Goal: Task Accomplishment & Management: Manage account settings

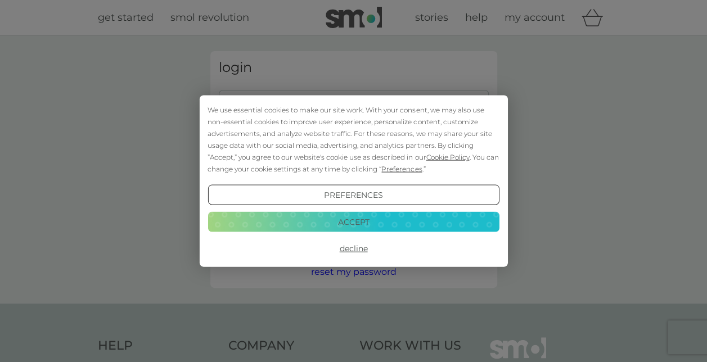
click at [362, 224] on button "Accept" at bounding box center [352, 221] width 291 height 20
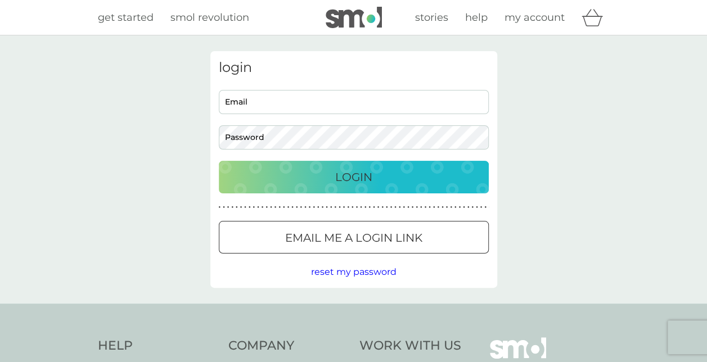
click at [330, 96] on input "Email" at bounding box center [354, 102] width 270 height 24
type input "rory.patterson27@gmail.com"
click at [219, 161] on button "Login" at bounding box center [354, 177] width 270 height 33
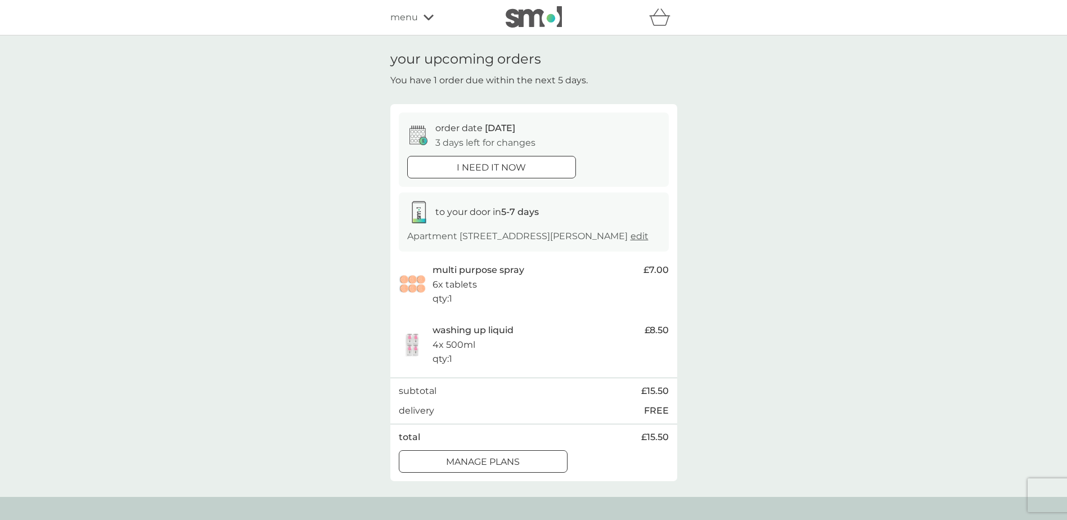
click at [706, 209] on div "your upcoming orders You have 1 order due within the next 5 days. order date [D…" at bounding box center [533, 265] width 1067 height 461
click at [519, 362] on p "manage plans" at bounding box center [483, 461] width 74 height 15
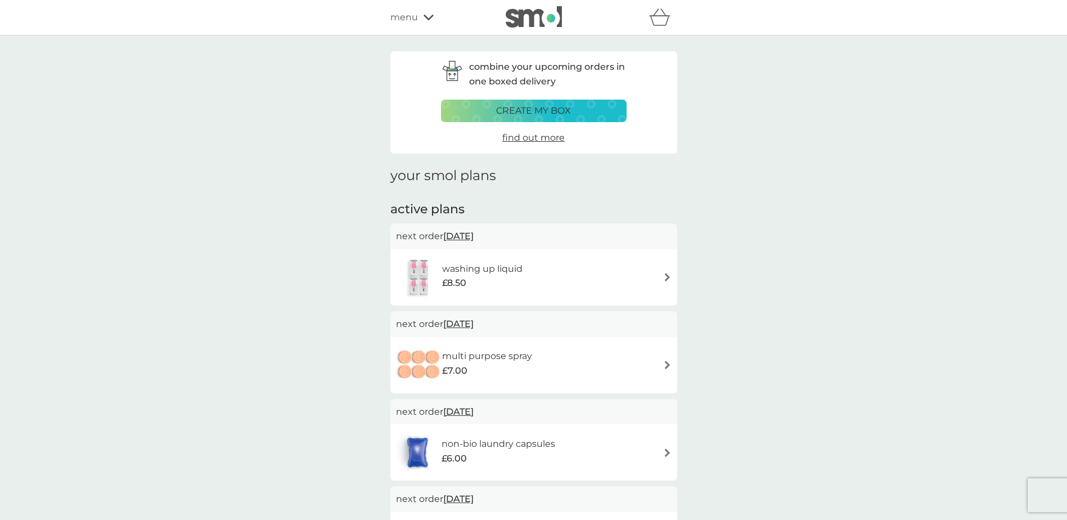
click at [544, 265] on div "washing up liquid £8.50" at bounding box center [534, 277] width 276 height 39
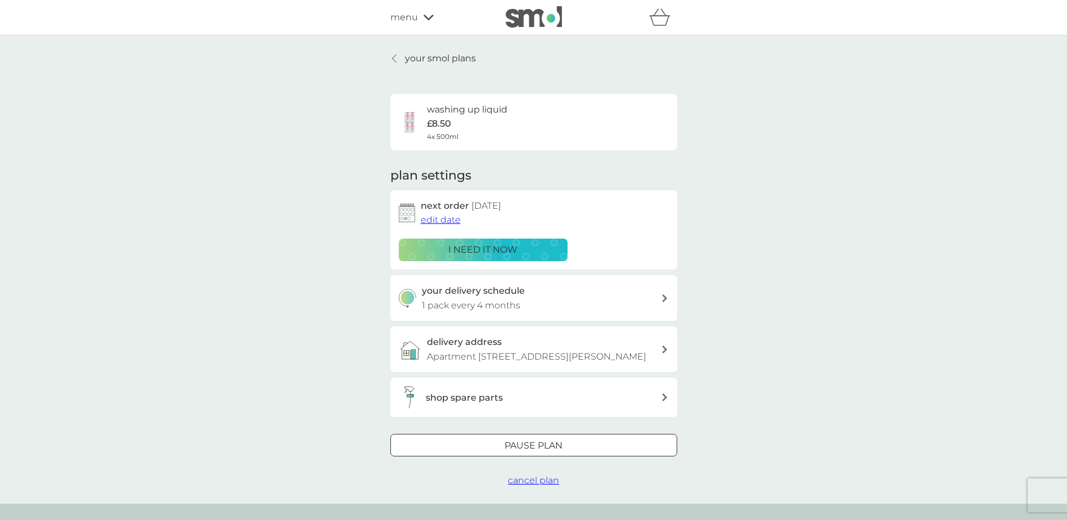
click at [540, 362] on div at bounding box center [533, 446] width 40 height 12
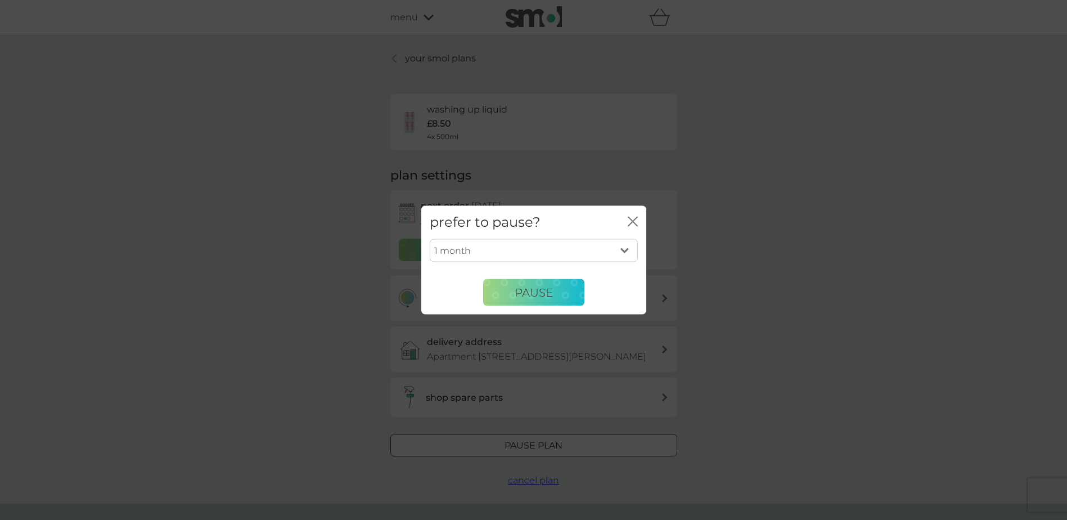
click at [545, 249] on select "1 month 2 months 3 months 4 months 5 months 6 months" at bounding box center [534, 250] width 208 height 24
select select "6"
click at [430, 238] on select "1 month 2 months 3 months 4 months 5 months 6 months" at bounding box center [534, 250] width 208 height 24
click at [535, 301] on button "Pause" at bounding box center [533, 292] width 101 height 27
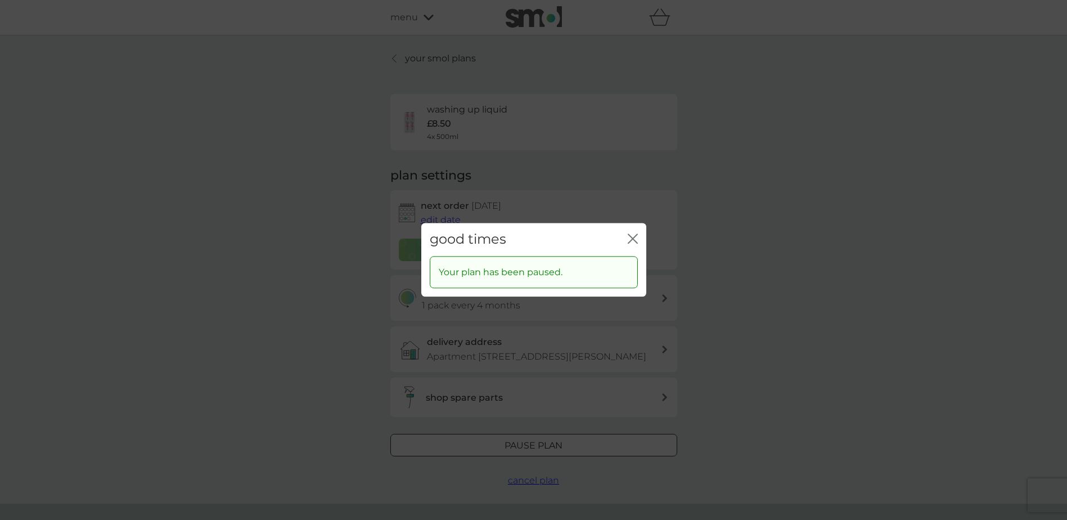
click at [634, 238] on icon "close" at bounding box center [635, 238] width 4 height 9
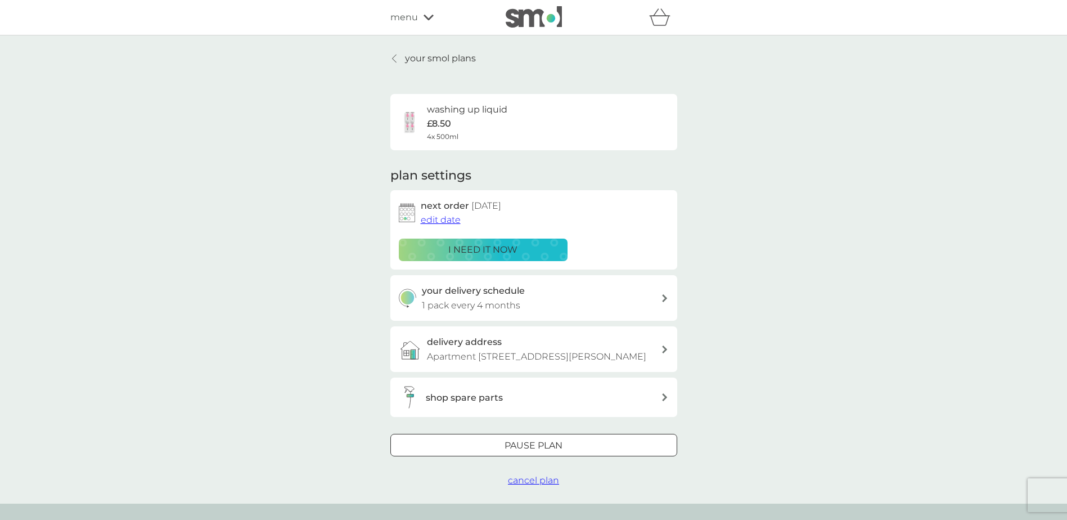
click at [404, 51] on div "your smol plans washing up liquid £8.50 4x 500ml plan settings next order [DATE…" at bounding box center [533, 269] width 1067 height 468
click at [401, 60] on link "your smol plans" at bounding box center [432, 58] width 85 height 15
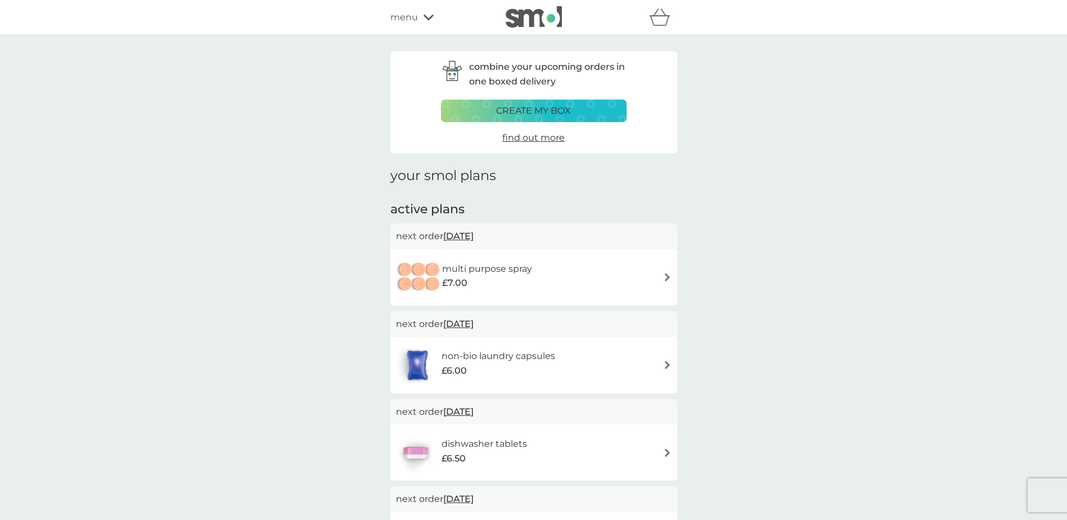
click at [568, 271] on div "multi purpose spray £7.00" at bounding box center [534, 277] width 276 height 39
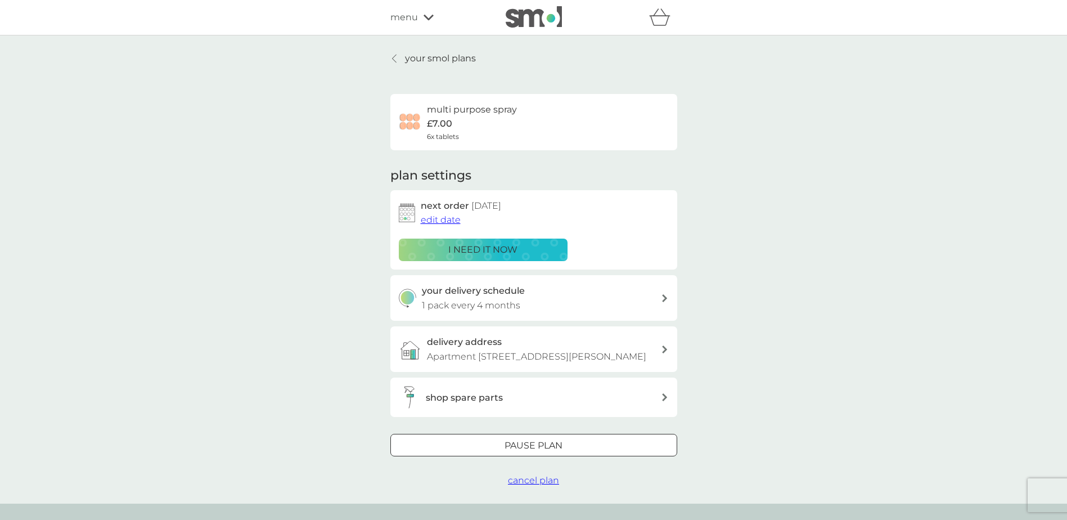
click at [490, 362] on div "Pause plan" at bounding box center [534, 445] width 286 height 15
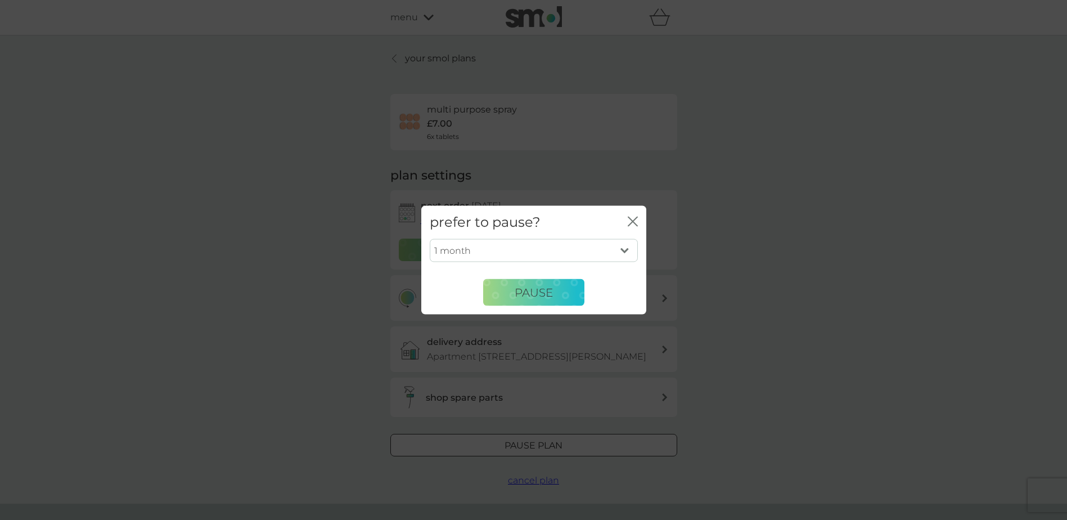
click at [539, 253] on select "1 month 2 months 3 months 4 months 5 months 6 months" at bounding box center [534, 250] width 208 height 24
select select "6"
click at [430, 238] on select "1 month 2 months 3 months 4 months 5 months 6 months" at bounding box center [534, 250] width 208 height 24
click at [551, 296] on span "Pause" at bounding box center [533, 291] width 38 height 13
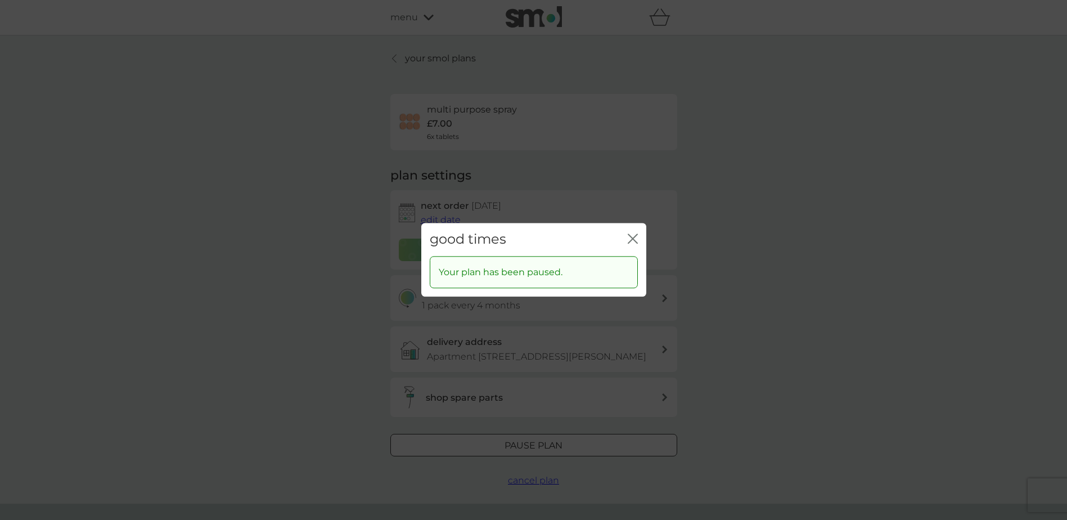
click at [633, 239] on icon "close" at bounding box center [635, 238] width 4 height 9
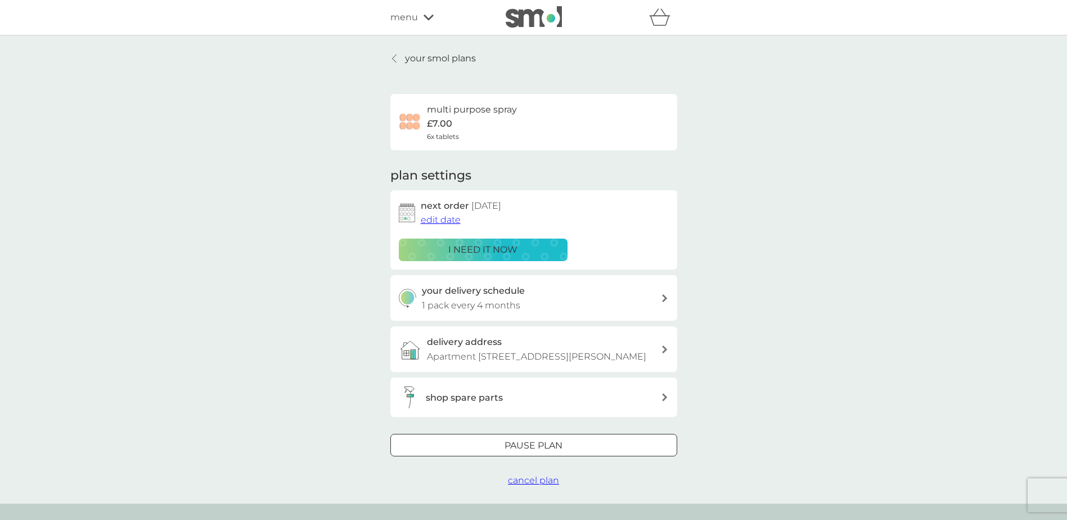
click at [403, 63] on link "your smol plans" at bounding box center [432, 58] width 85 height 15
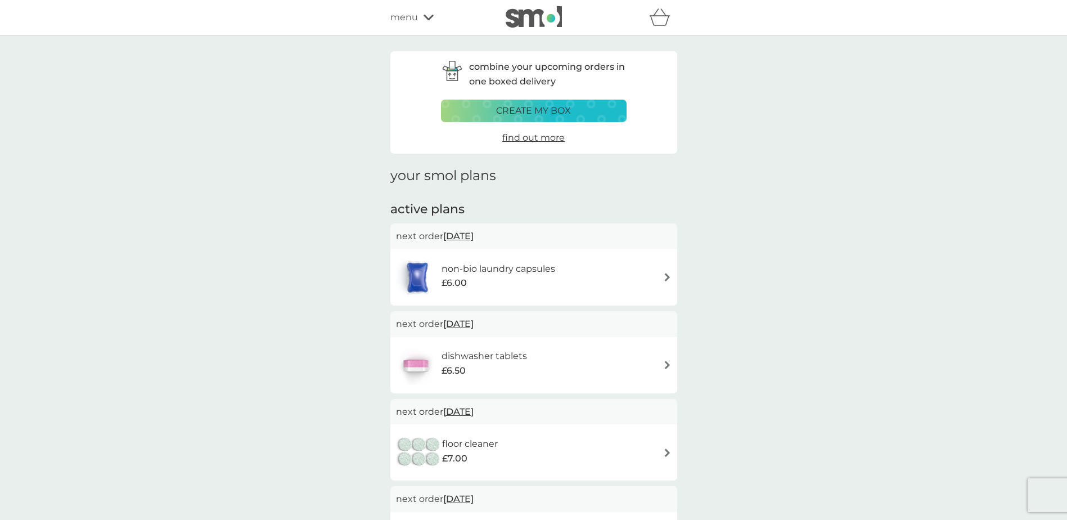
click at [540, 272] on h6 "non-bio laundry capsules" at bounding box center [498, 268] width 114 height 15
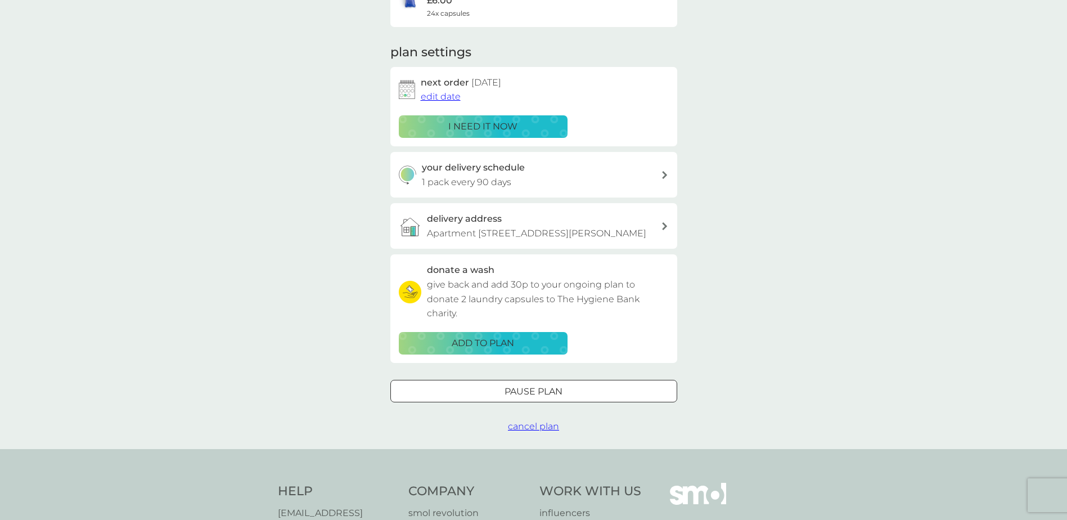
scroll to position [281, 0]
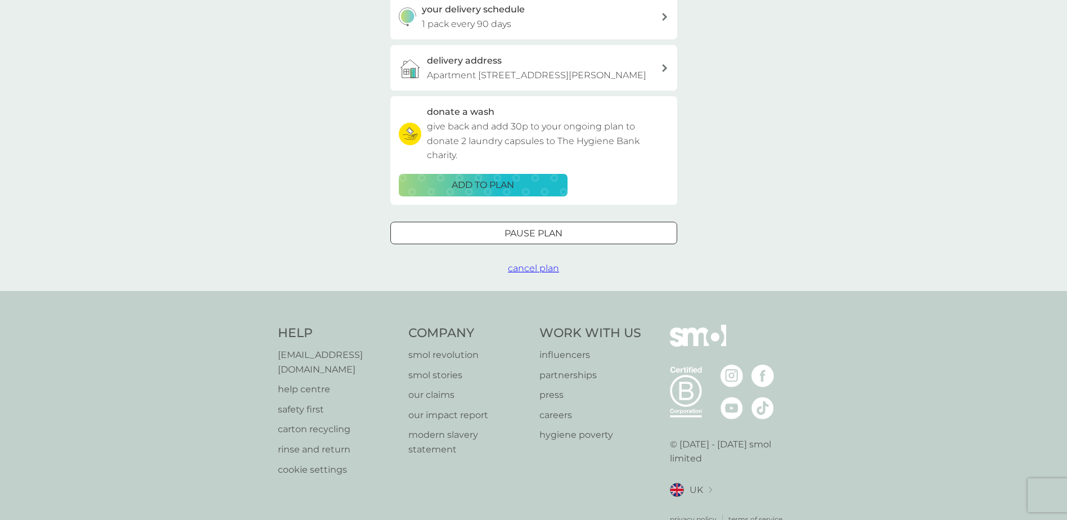
click at [547, 238] on div at bounding box center [533, 233] width 40 height 12
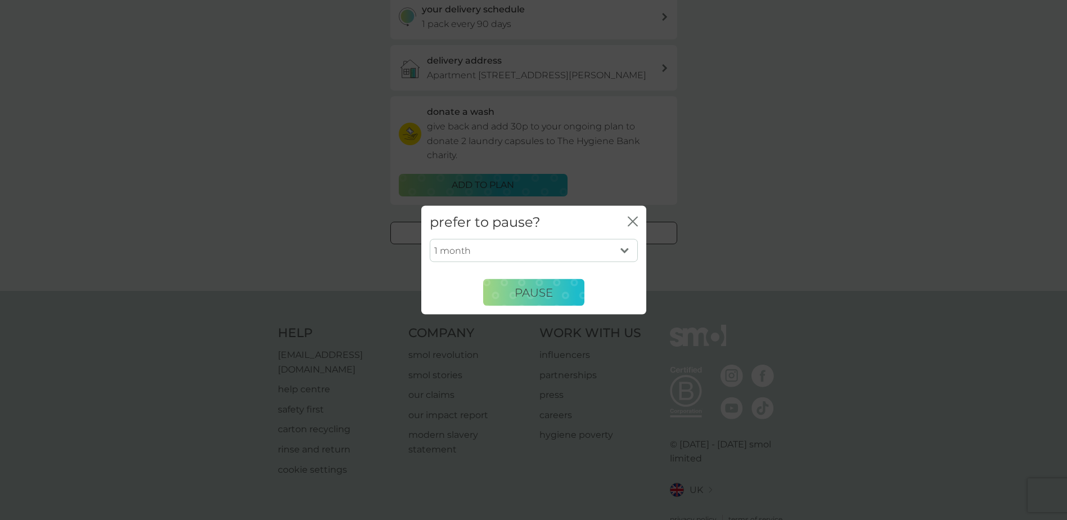
click at [539, 248] on select "1 month 2 months 3 months 4 months 5 months 6 months" at bounding box center [534, 250] width 208 height 24
select select "3"
click at [430, 238] on select "1 month 2 months 3 months 4 months 5 months 6 months" at bounding box center [534, 250] width 208 height 24
click at [540, 293] on span "Pause" at bounding box center [533, 291] width 38 height 13
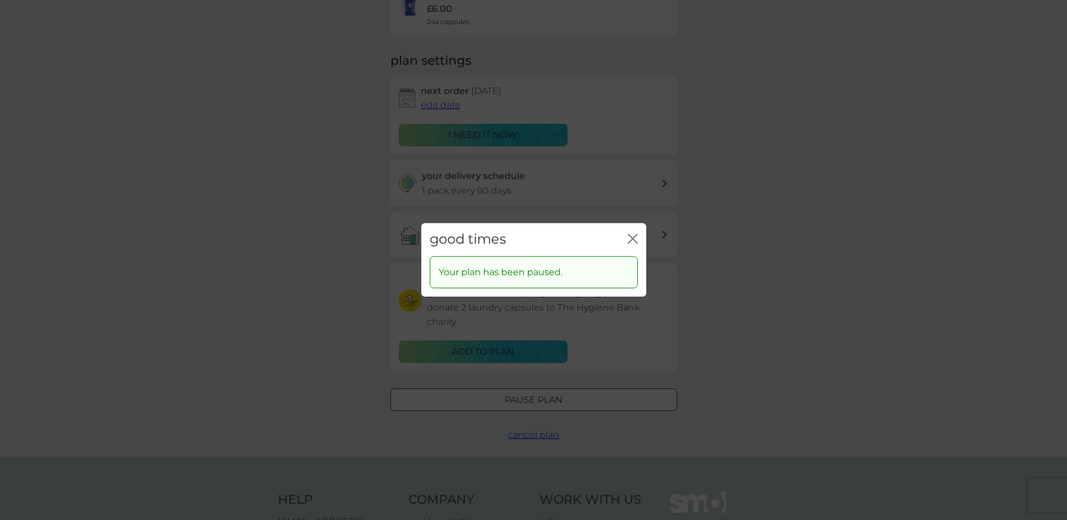
scroll to position [112, 0]
click at [630, 238] on icon "close" at bounding box center [633, 238] width 10 height 10
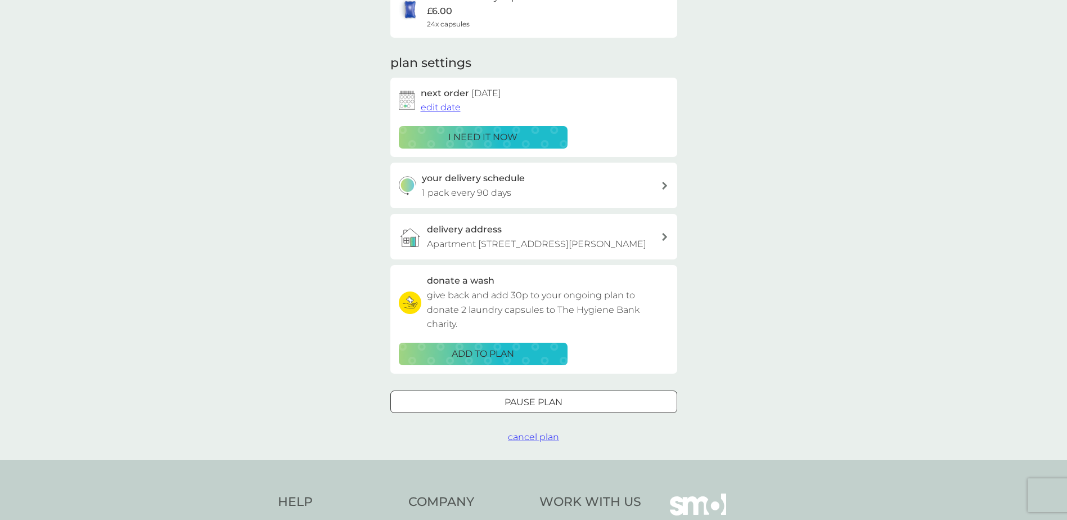
scroll to position [0, 0]
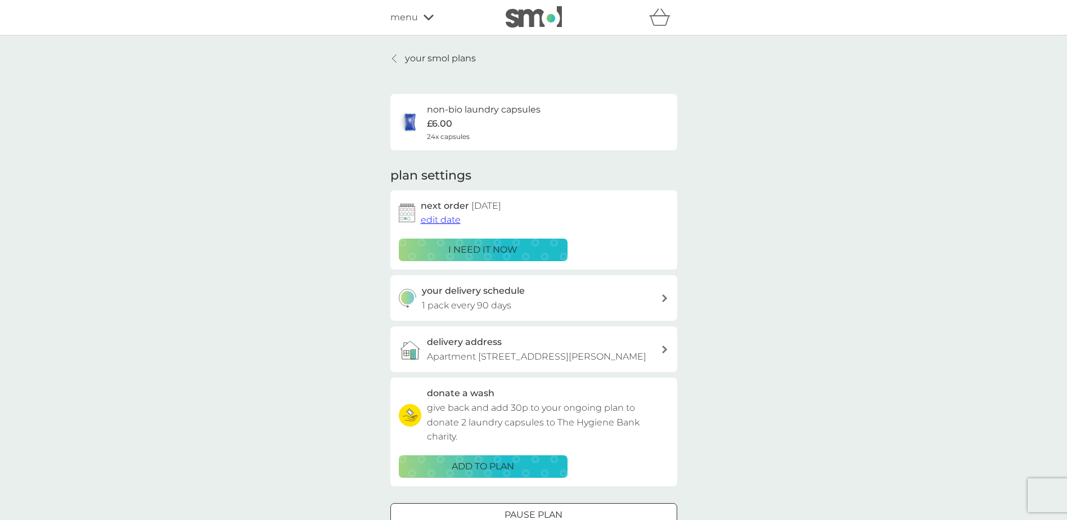
click at [429, 61] on p "your smol plans" at bounding box center [440, 58] width 71 height 15
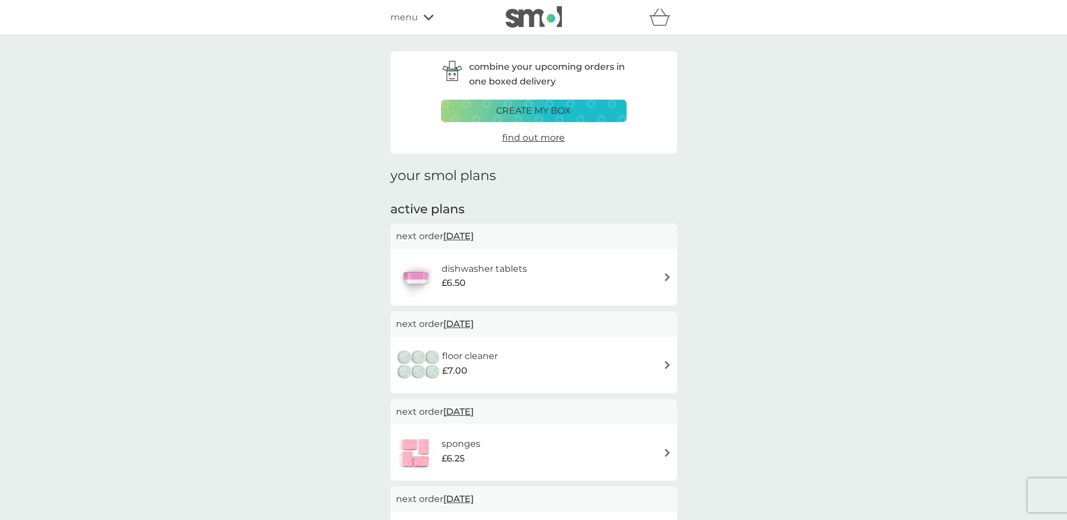
click at [554, 362] on div "floor cleaner £7.00" at bounding box center [534, 364] width 276 height 39
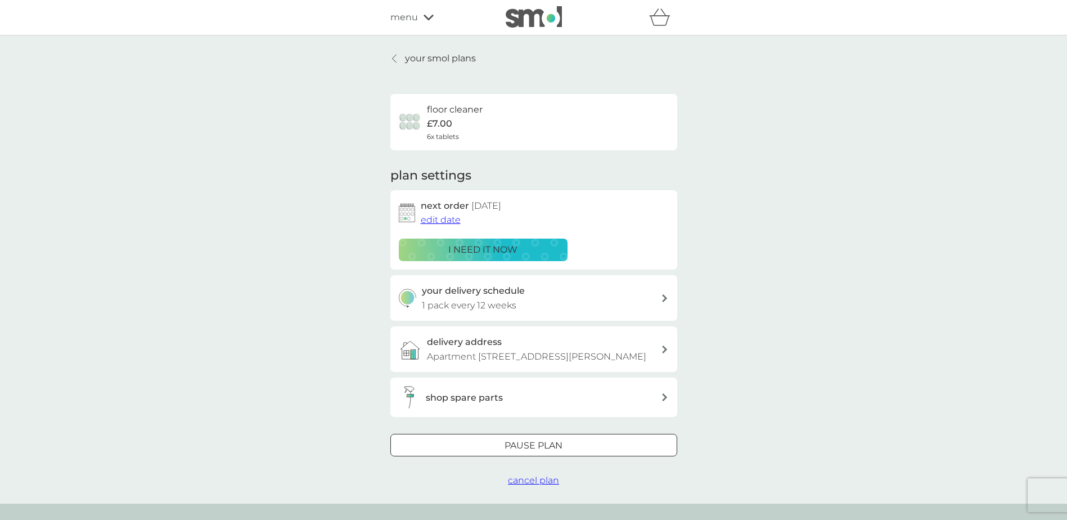
click at [503, 362] on div "Pause plan" at bounding box center [534, 445] width 286 height 15
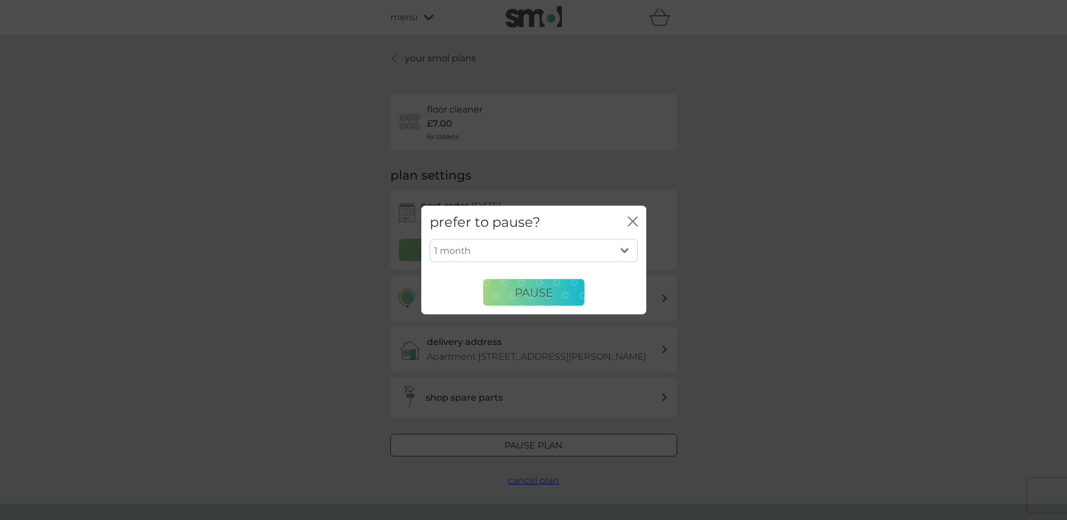
click at [530, 259] on select "1 month 2 months 3 months 4 months 5 months 6 months" at bounding box center [534, 250] width 208 height 24
select select "6"
click at [430, 238] on select "1 month 2 months 3 months 4 months 5 months 6 months" at bounding box center [534, 250] width 208 height 24
click at [545, 291] on span "Pause" at bounding box center [533, 291] width 38 height 13
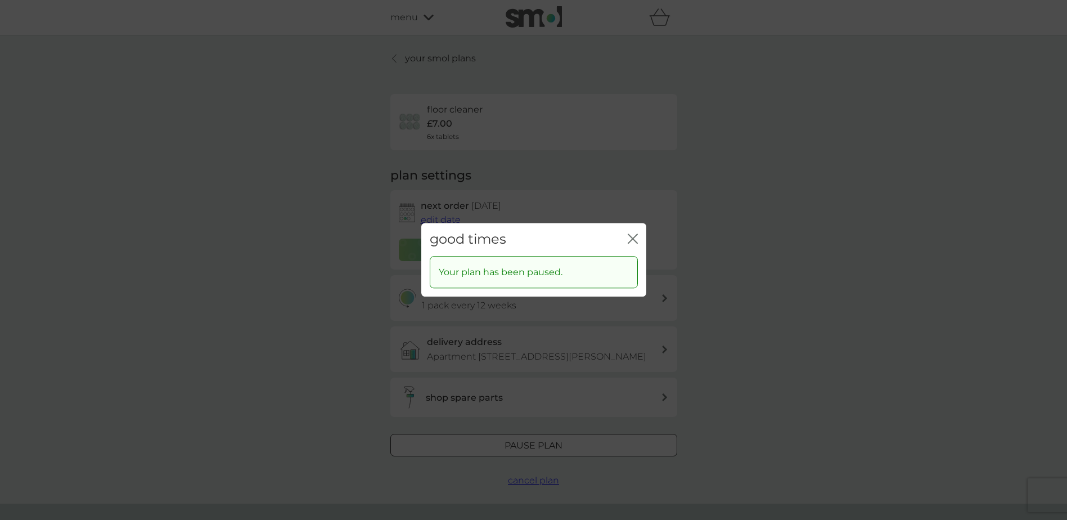
click at [630, 240] on icon "close" at bounding box center [633, 238] width 10 height 10
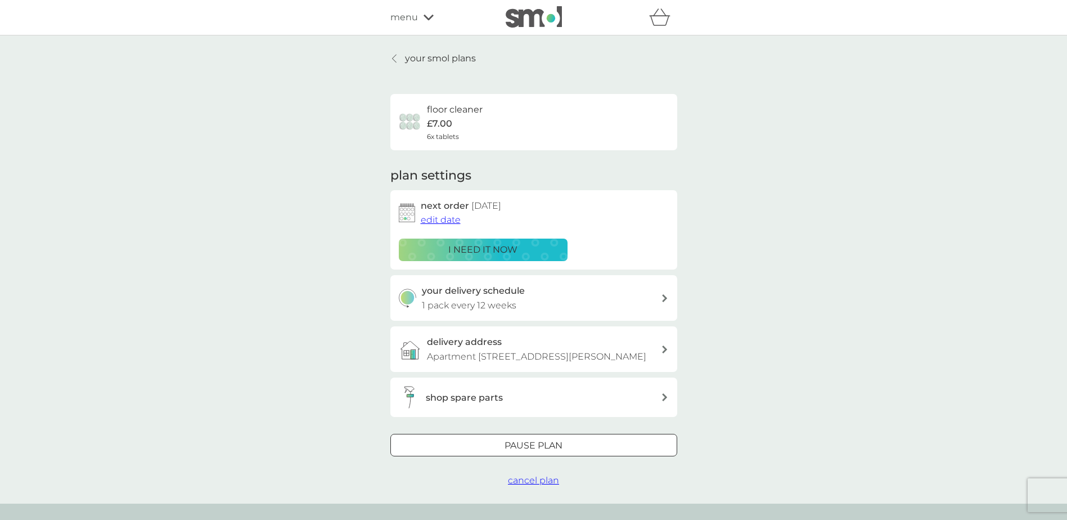
click at [435, 66] on div "your smol plans floor cleaner £7.00 6x tablets plan settings next order [DATE] …" at bounding box center [533, 269] width 287 height 436
click at [437, 62] on p "your smol plans" at bounding box center [440, 58] width 71 height 15
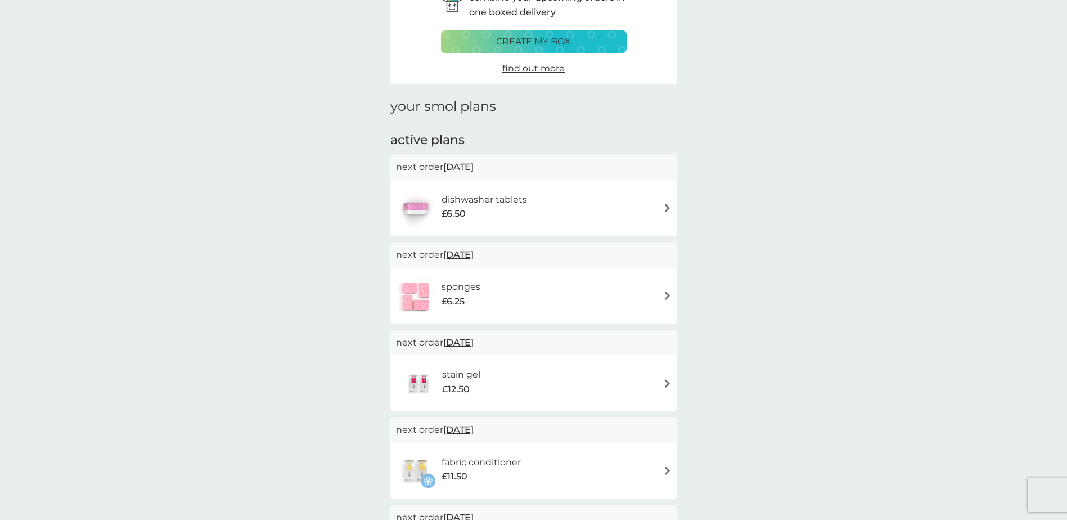
scroll to position [56, 0]
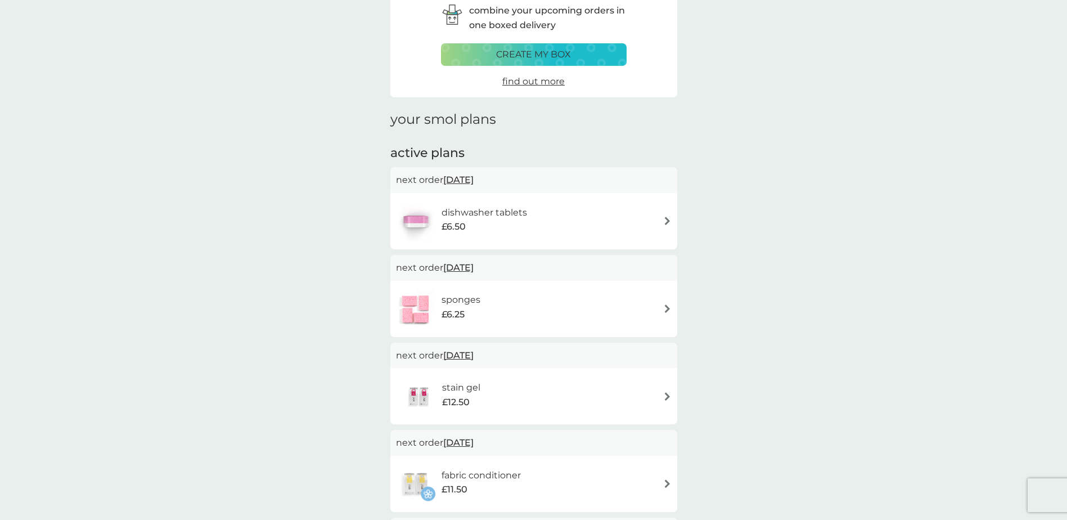
click at [549, 362] on div "fabric conditioner £11.50" at bounding box center [534, 483] width 276 height 39
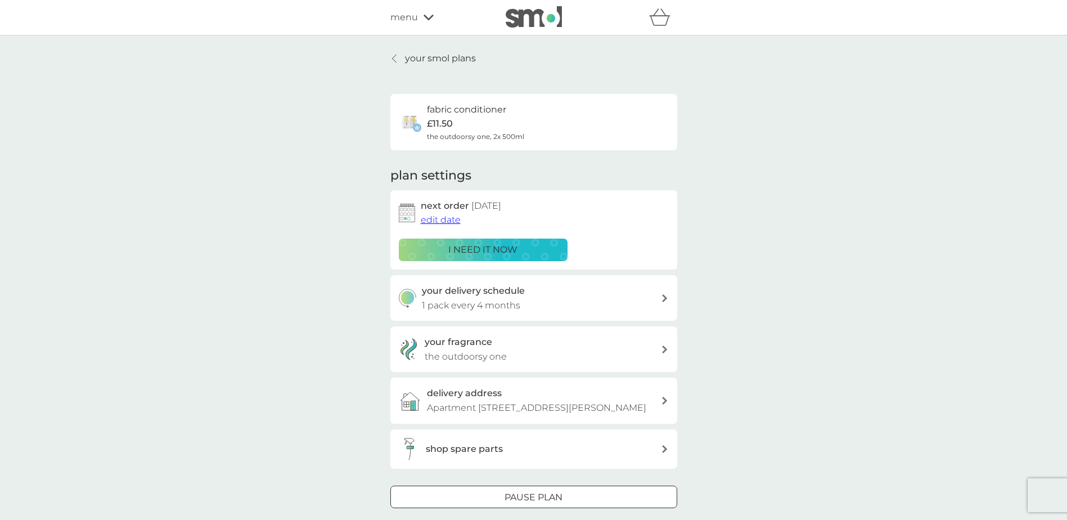
click at [543, 362] on div at bounding box center [533, 497] width 40 height 12
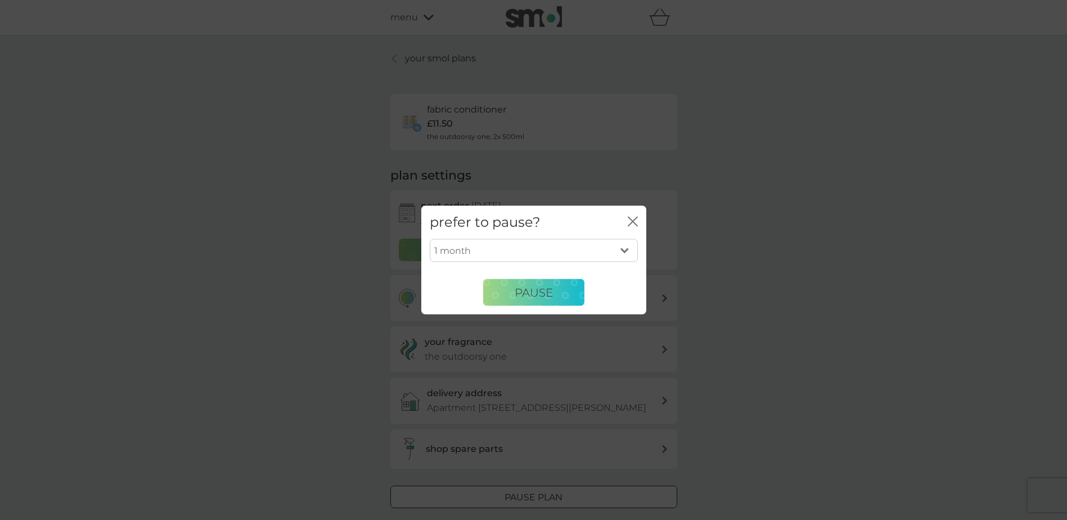
click at [479, 260] on select "1 month 2 months 3 months 4 months 5 months 6 months" at bounding box center [534, 250] width 208 height 24
select select "6"
click at [430, 238] on select "1 month 2 months 3 months 4 months 5 months 6 months" at bounding box center [534, 250] width 208 height 24
click at [514, 293] on span "Pause" at bounding box center [533, 291] width 38 height 13
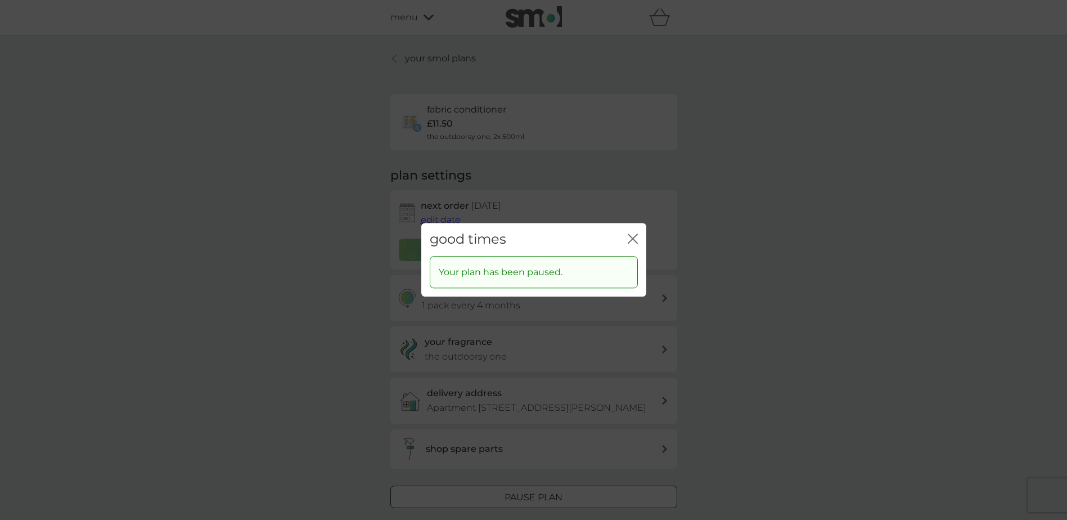
click at [634, 239] on icon "close" at bounding box center [633, 238] width 10 height 10
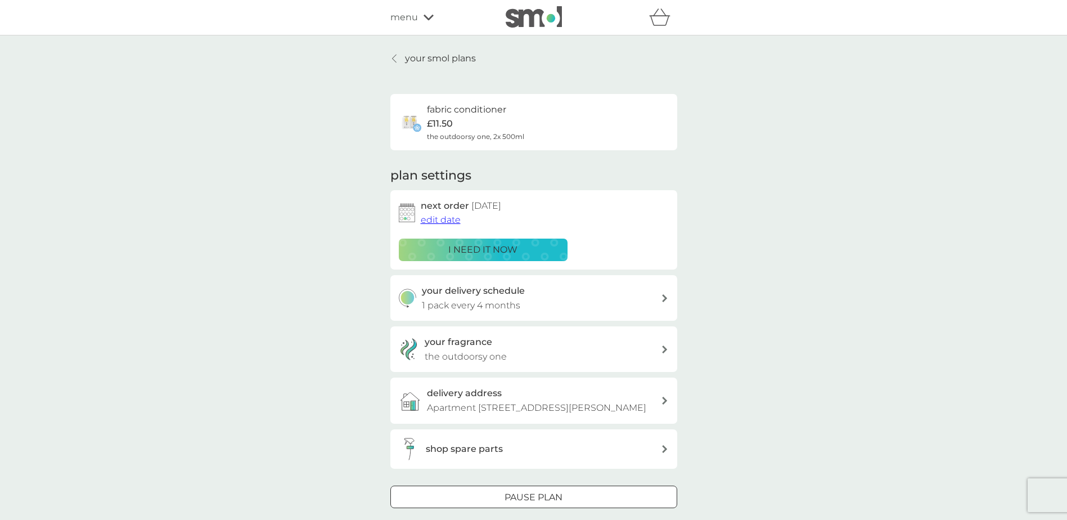
click at [441, 62] on p "your smol plans" at bounding box center [440, 58] width 71 height 15
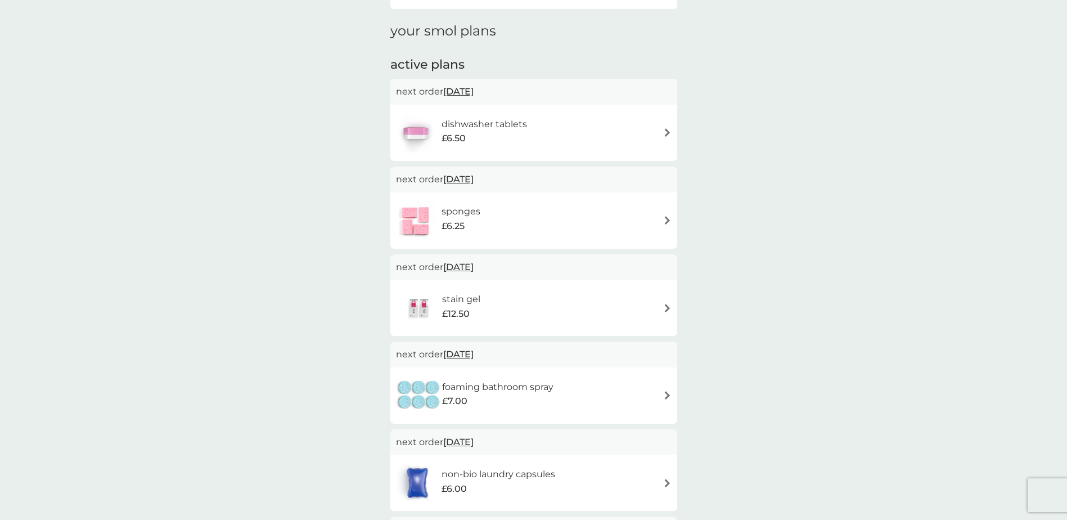
scroll to position [112, 0]
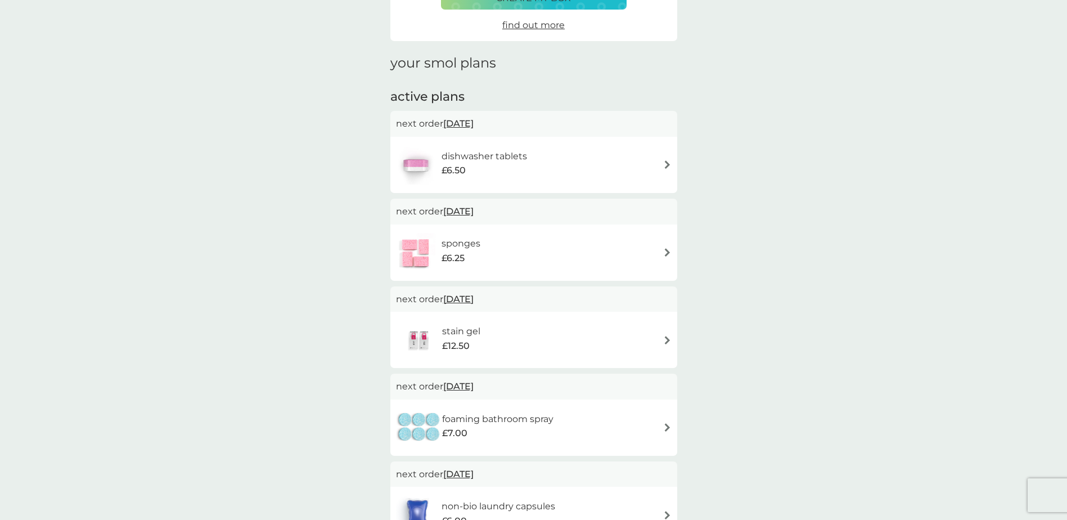
click at [507, 330] on div "stain gel £12.50" at bounding box center [534, 339] width 276 height 39
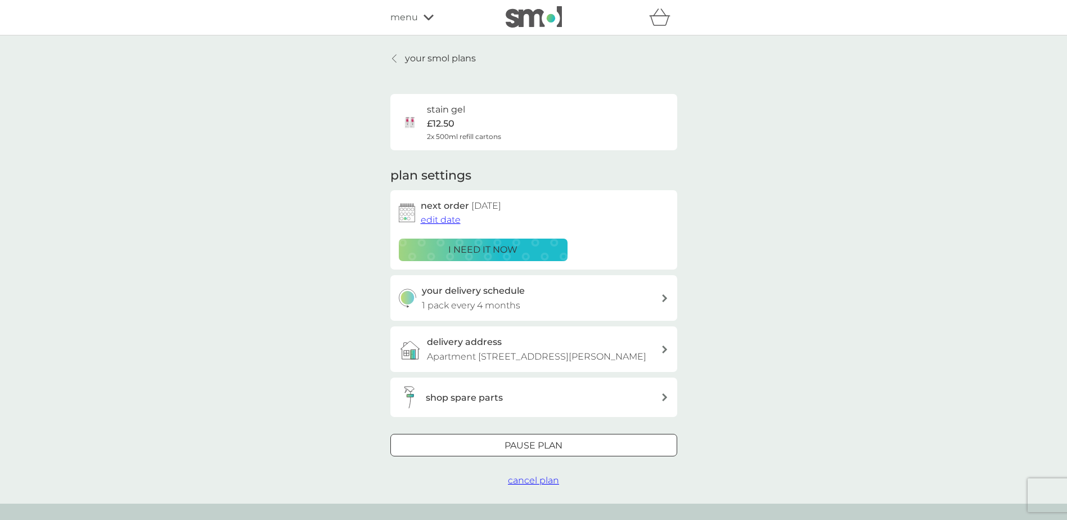
click at [514, 362] on div at bounding box center [533, 446] width 40 height 12
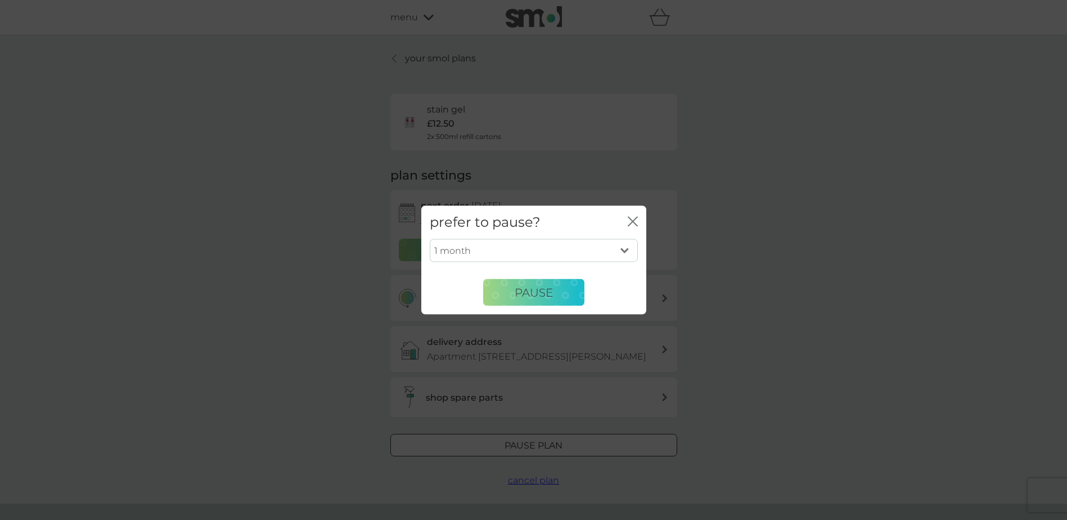
click at [548, 252] on select "1 month 2 months 3 months 4 months 5 months 6 months" at bounding box center [534, 250] width 208 height 24
select select "6"
click at [430, 238] on select "1 month 2 months 3 months 4 months 5 months 6 months" at bounding box center [534, 250] width 208 height 24
click at [526, 295] on span "Pause" at bounding box center [533, 291] width 38 height 13
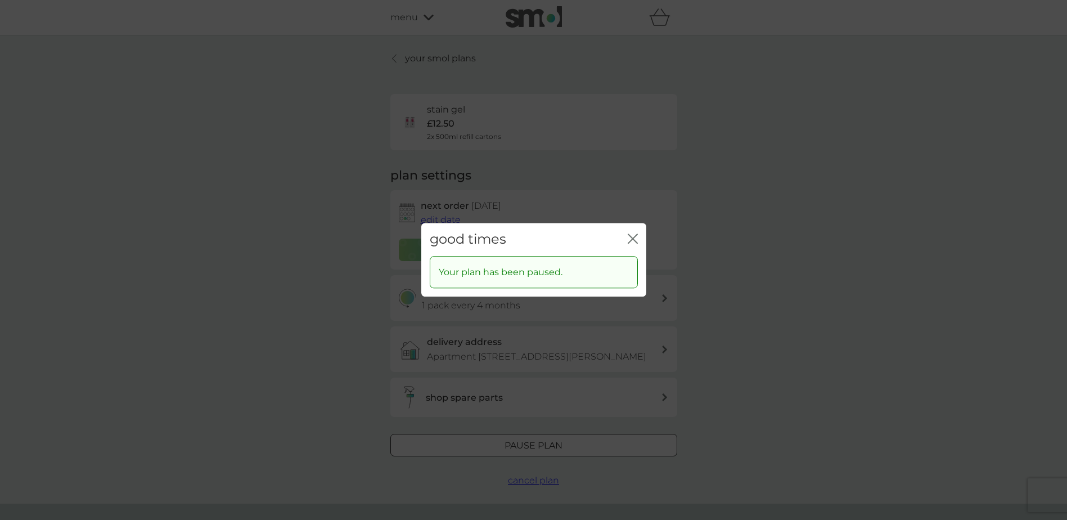
click at [630, 239] on icon "close" at bounding box center [633, 238] width 10 height 10
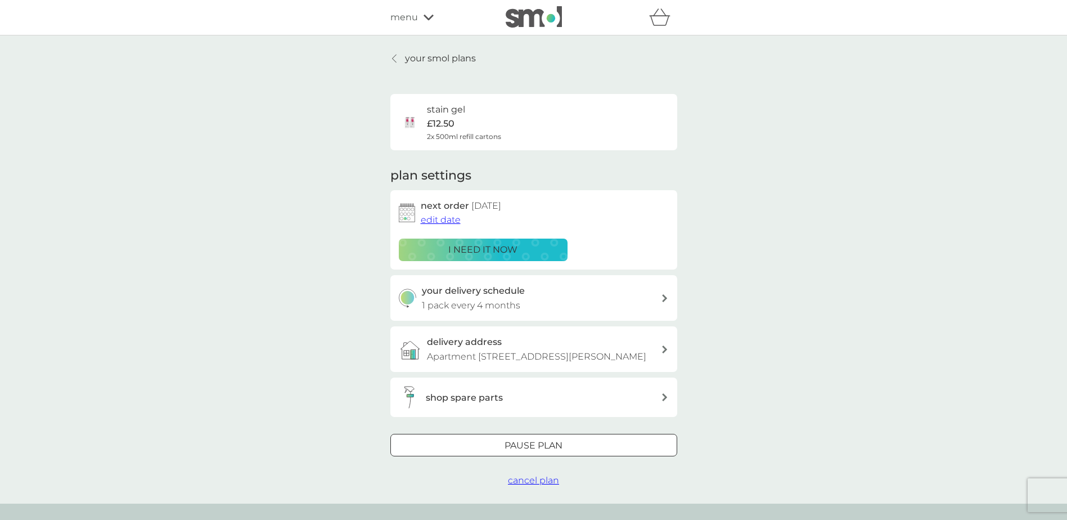
click at [417, 62] on p "your smol plans" at bounding box center [440, 58] width 71 height 15
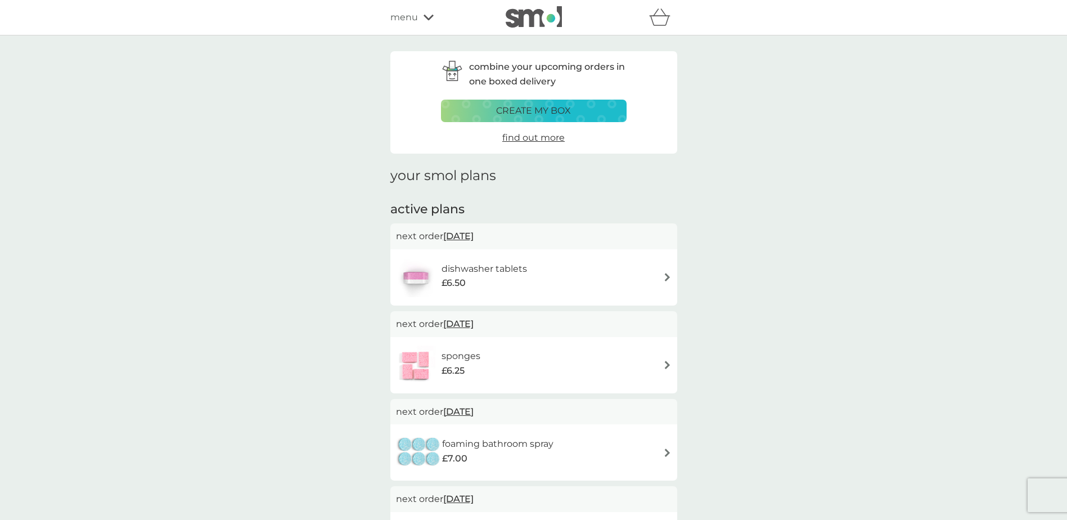
click at [538, 271] on div "dishwasher tablets £6.50" at bounding box center [534, 277] width 276 height 39
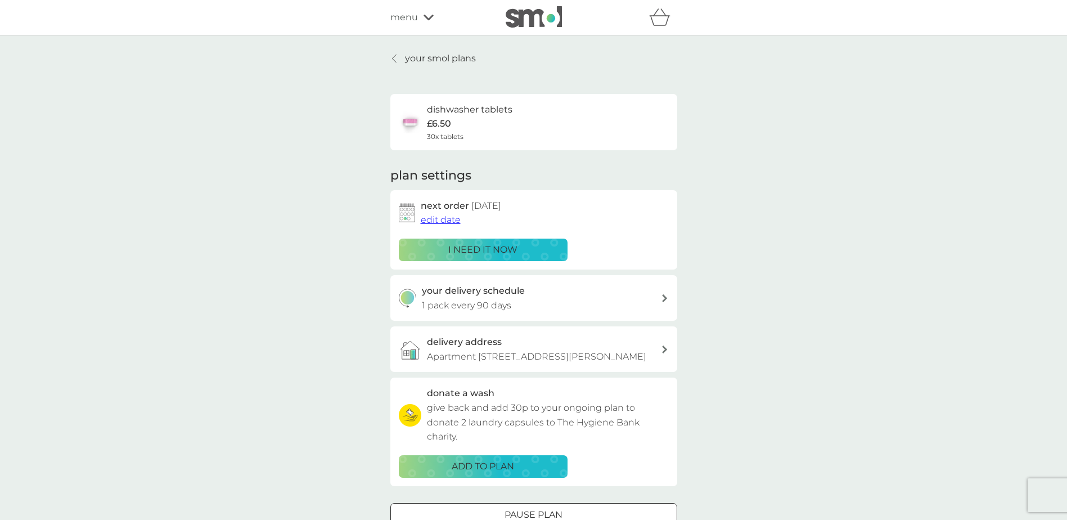
click at [446, 59] on p "your smol plans" at bounding box center [440, 58] width 71 height 15
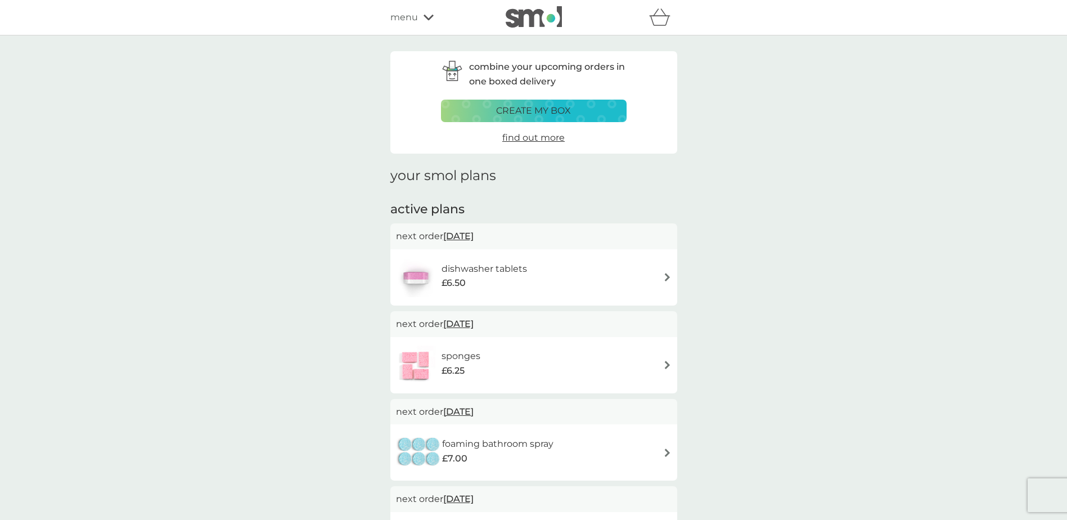
click at [560, 270] on div "dishwasher tablets £6.50" at bounding box center [534, 277] width 276 height 39
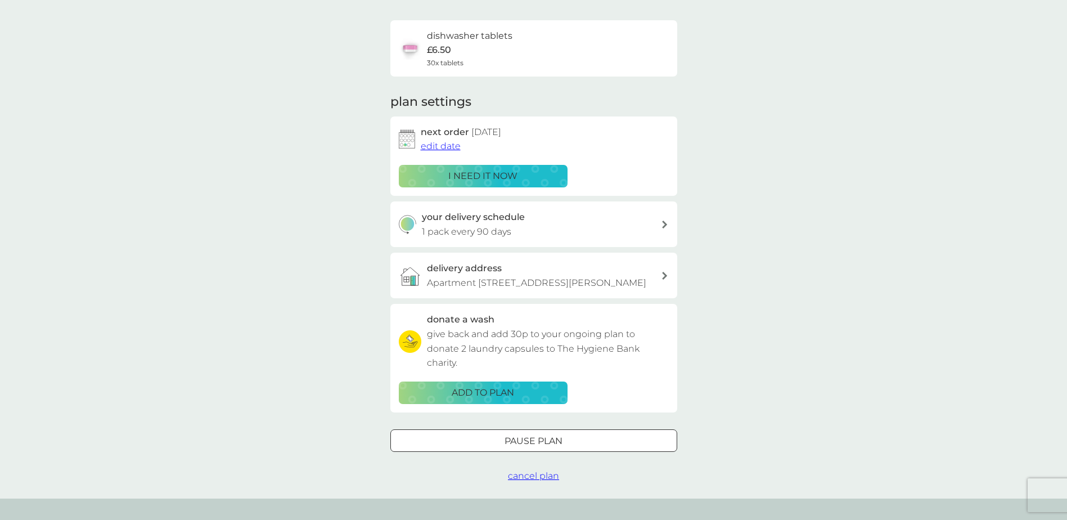
scroll to position [169, 0]
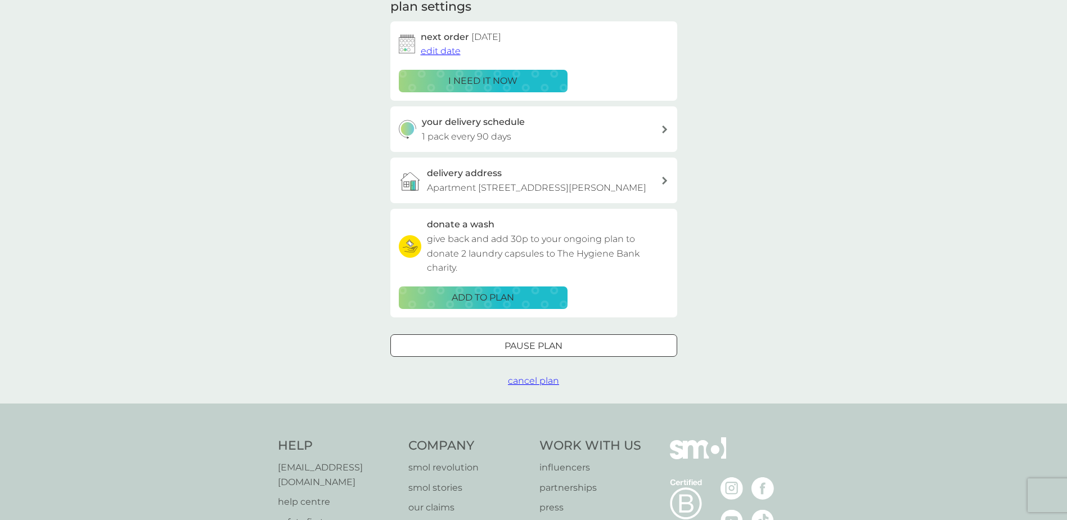
click at [535, 344] on div at bounding box center [533, 344] width 3 height 3
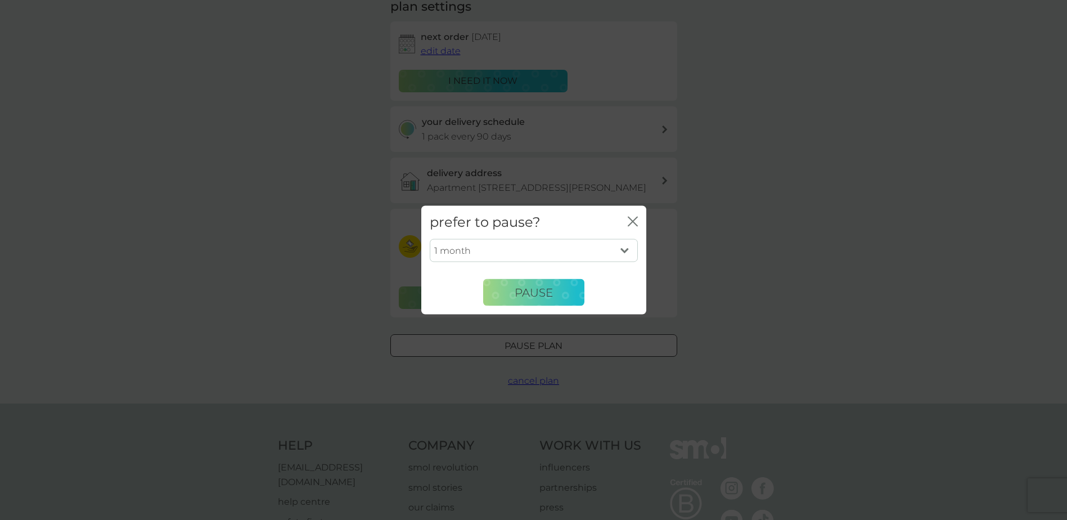
click at [527, 252] on select "1 month 2 months 3 months 4 months 5 months 6 months" at bounding box center [534, 250] width 208 height 24
select select "3"
click at [430, 238] on select "1 month 2 months 3 months 4 months 5 months 6 months" at bounding box center [534, 250] width 208 height 24
click at [519, 284] on button "Pause" at bounding box center [533, 292] width 101 height 27
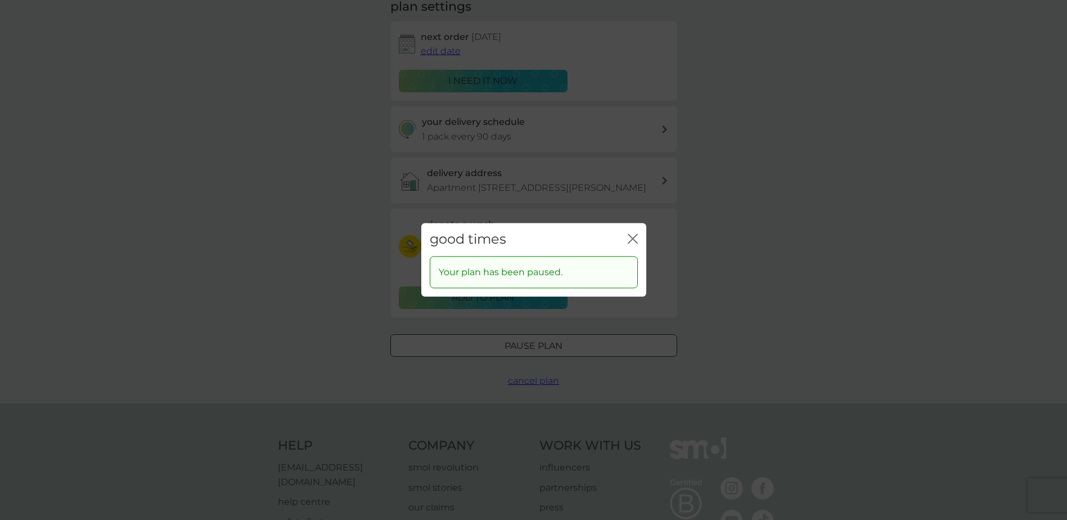
click at [633, 243] on icon "close" at bounding box center [633, 238] width 10 height 10
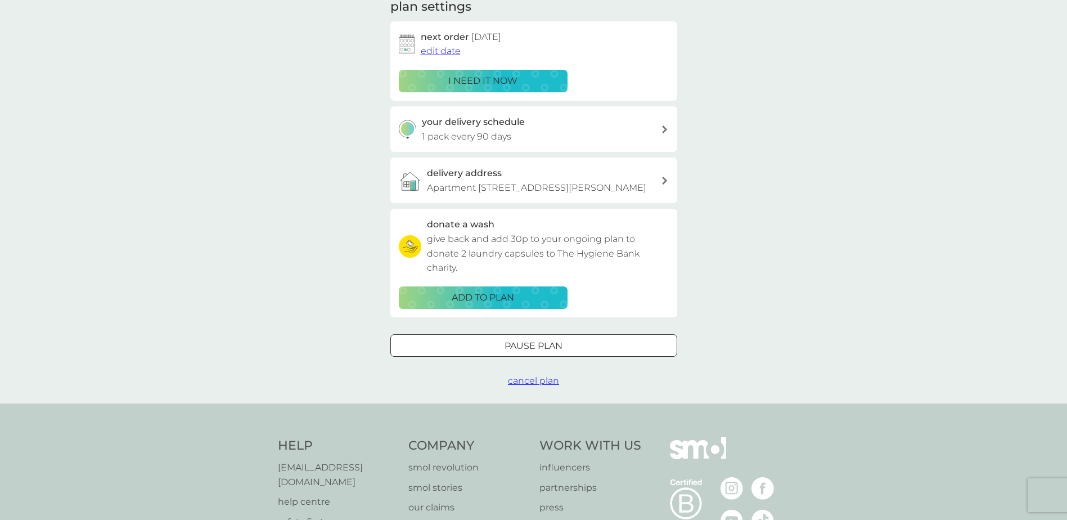
scroll to position [0, 0]
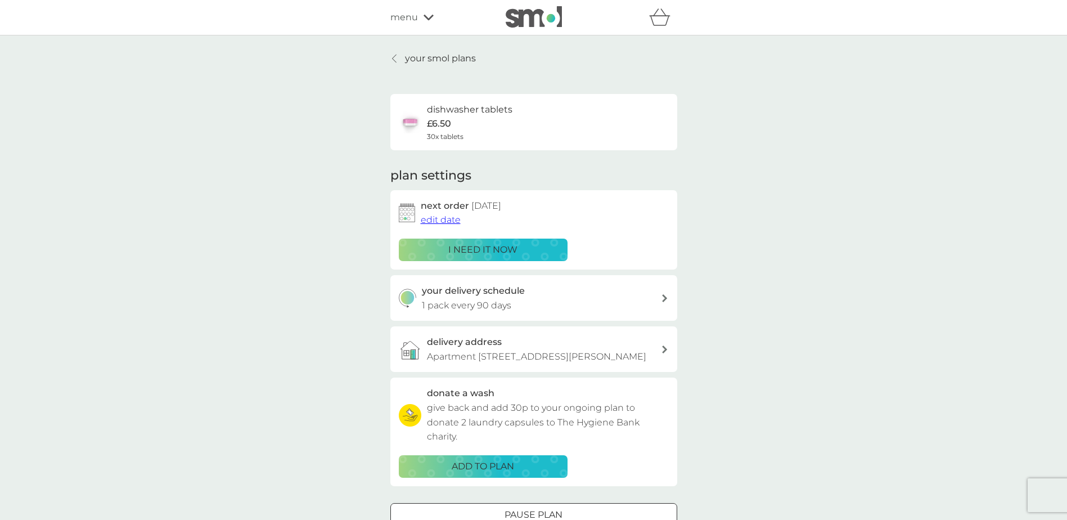
click at [426, 59] on p "your smol plans" at bounding box center [440, 58] width 71 height 15
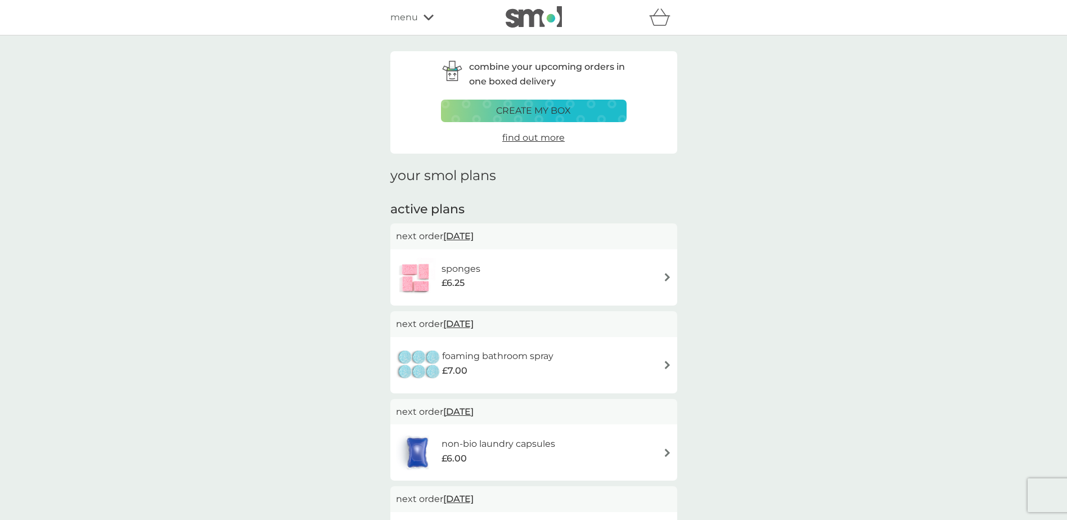
click at [538, 360] on h6 "foaming bathroom spray" at bounding box center [497, 356] width 111 height 15
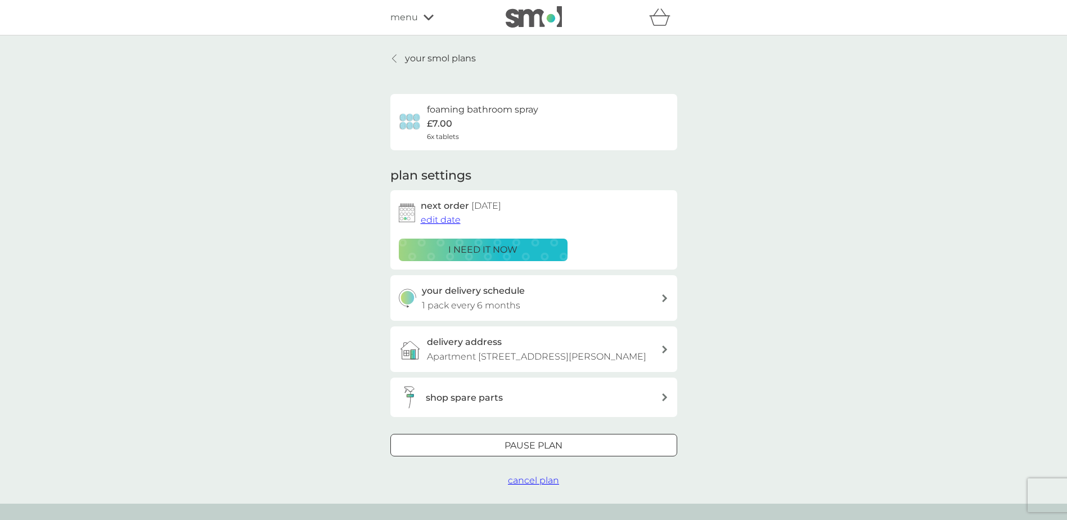
click at [510, 362] on p "Pause plan" at bounding box center [533, 445] width 58 height 15
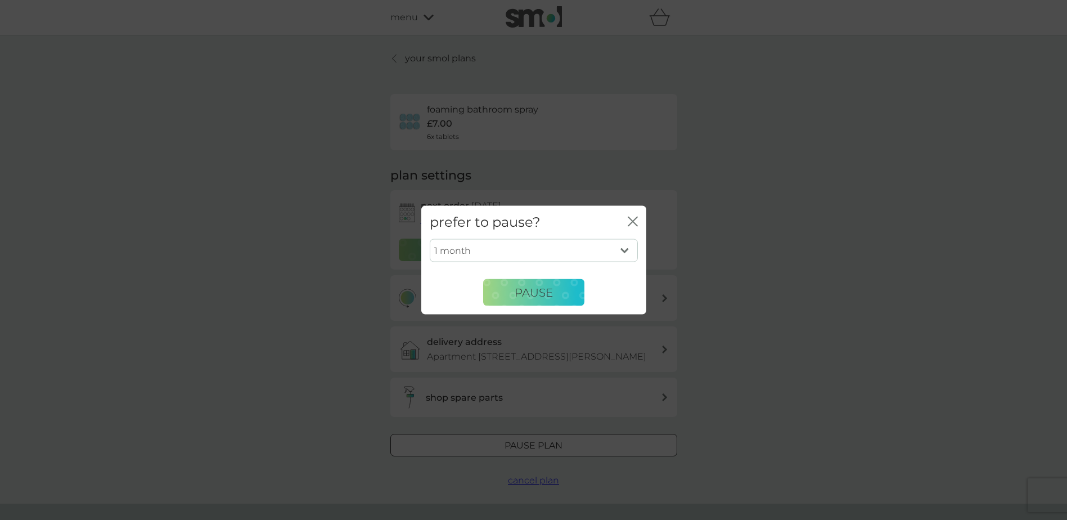
click at [531, 255] on select "1 month 2 months 3 months 4 months 5 months 6 months" at bounding box center [534, 250] width 208 height 24
select select "6"
click at [430, 238] on select "1 month 2 months 3 months 4 months 5 months 6 months" at bounding box center [534, 250] width 208 height 24
click at [546, 299] on span "Pause" at bounding box center [533, 291] width 38 height 13
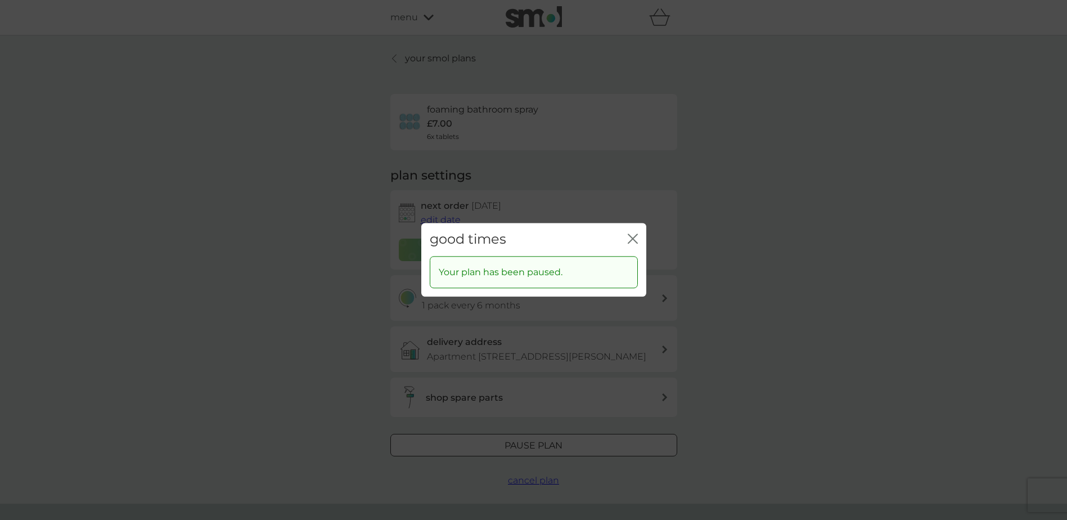
click at [631, 240] on icon "close" at bounding box center [630, 238] width 4 height 9
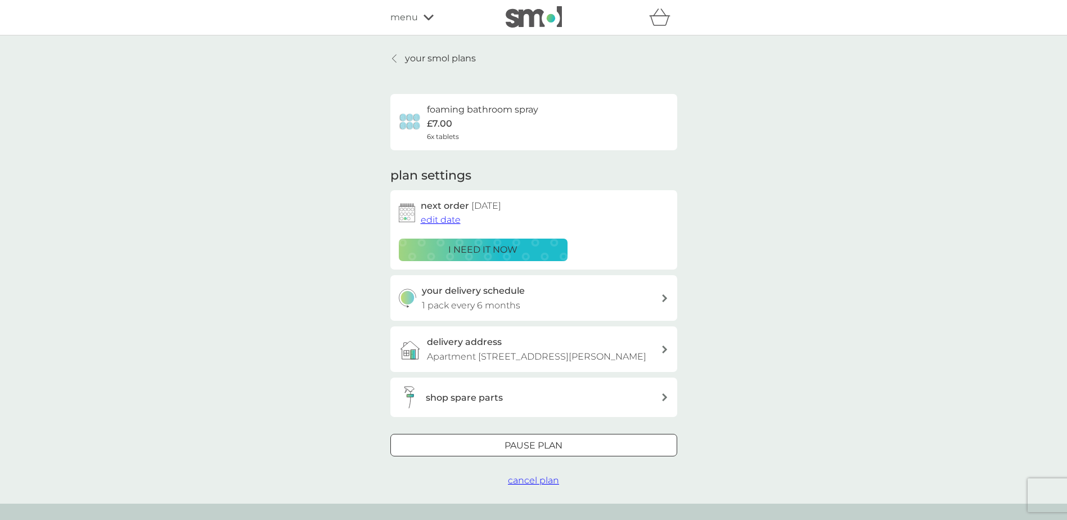
click at [444, 53] on p "your smol plans" at bounding box center [440, 58] width 71 height 15
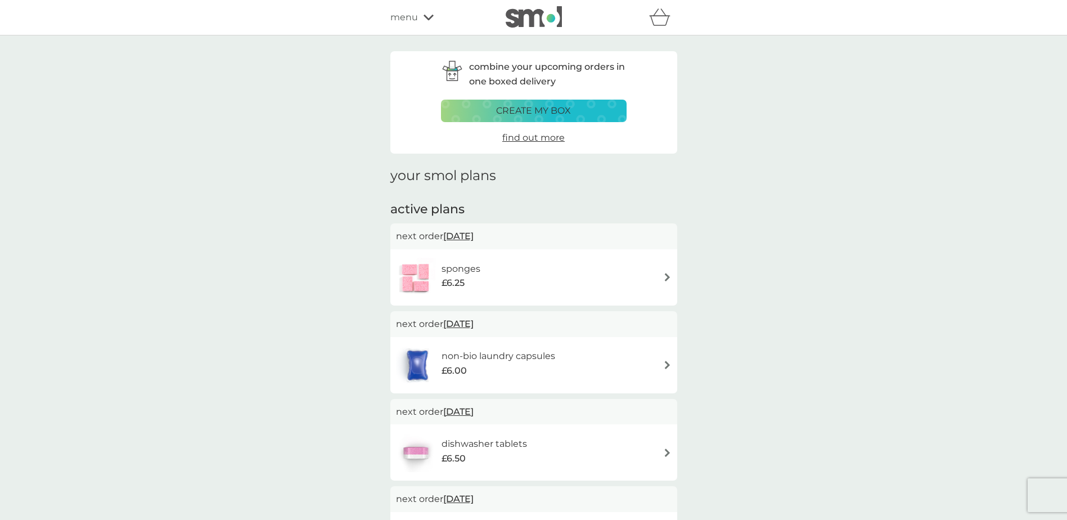
click at [528, 281] on div "sponges £6.25" at bounding box center [534, 277] width 276 height 39
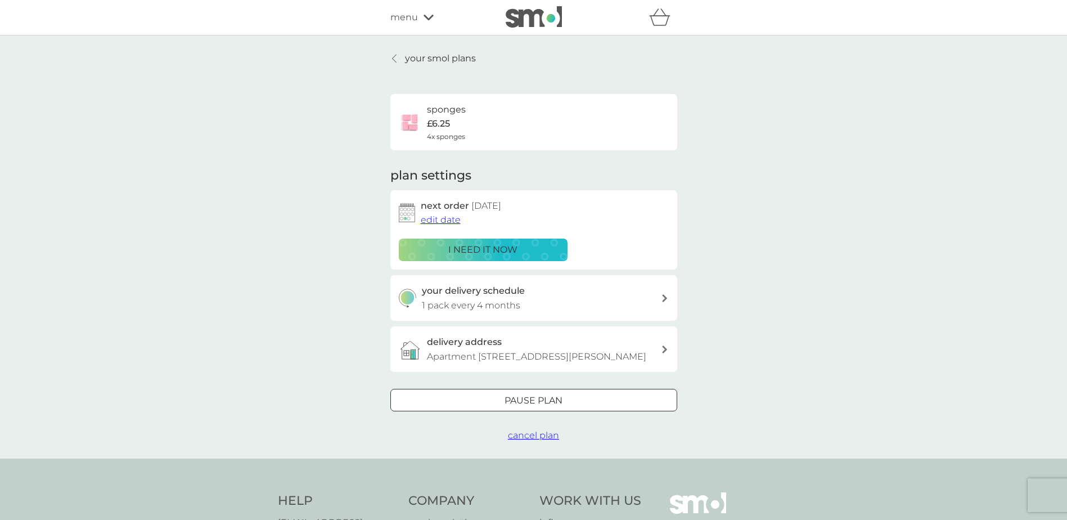
click at [517, 362] on div at bounding box center [520, 400] width 10 height 10
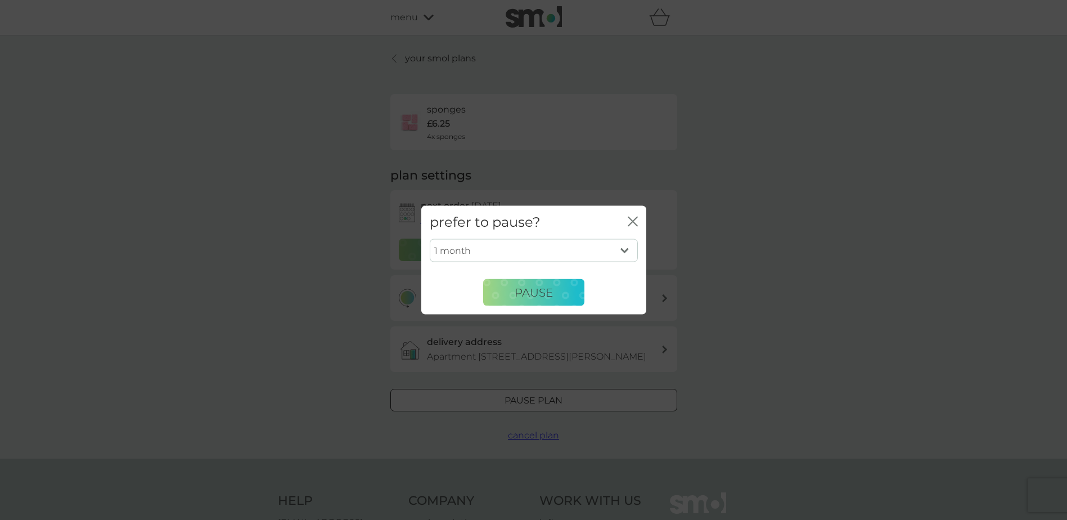
click at [503, 251] on select "1 month 2 months 3 months 4 months 5 months 6 months" at bounding box center [534, 250] width 208 height 24
select select "3"
click at [430, 238] on select "1 month 2 months 3 months 4 months 5 months 6 months" at bounding box center [534, 250] width 208 height 24
click at [530, 301] on button "Pause" at bounding box center [533, 292] width 101 height 27
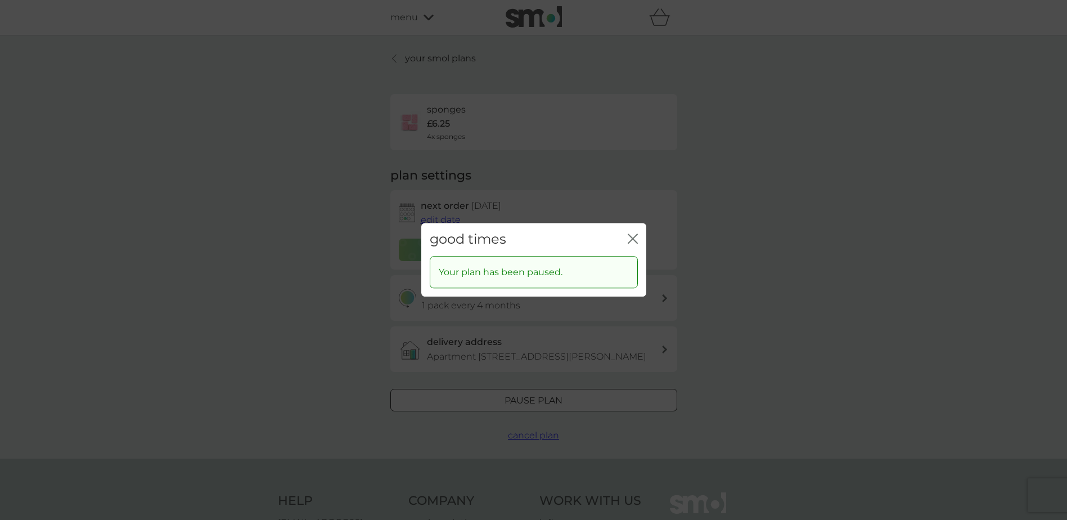
click at [633, 236] on icon "close" at bounding box center [633, 238] width 10 height 10
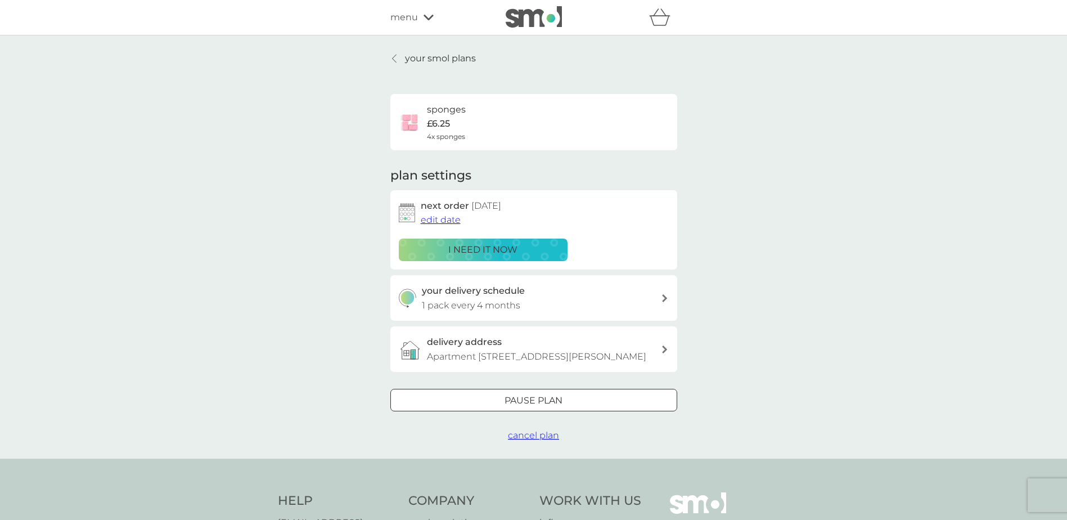
click at [427, 59] on p "your smol plans" at bounding box center [440, 58] width 71 height 15
